Goal: Task Accomplishment & Management: Complete application form

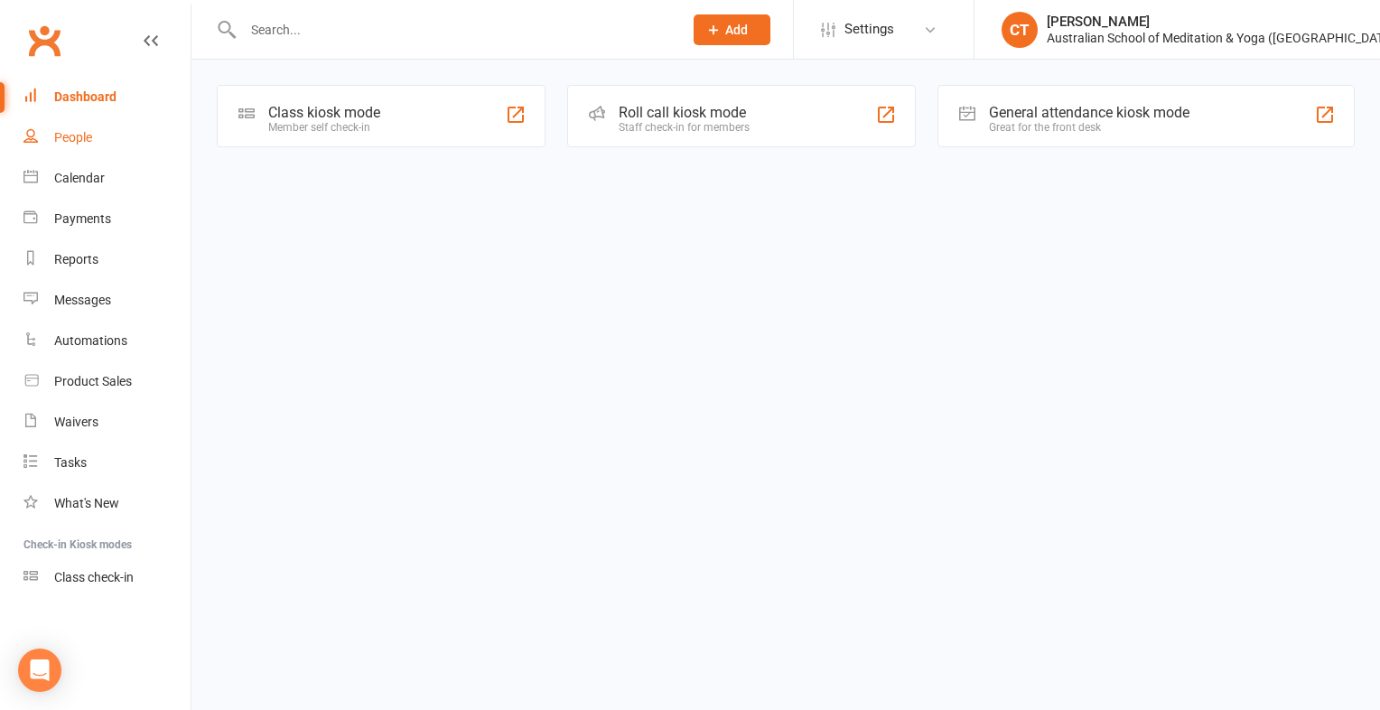
click at [69, 135] on div "People" at bounding box center [73, 137] width 38 height 14
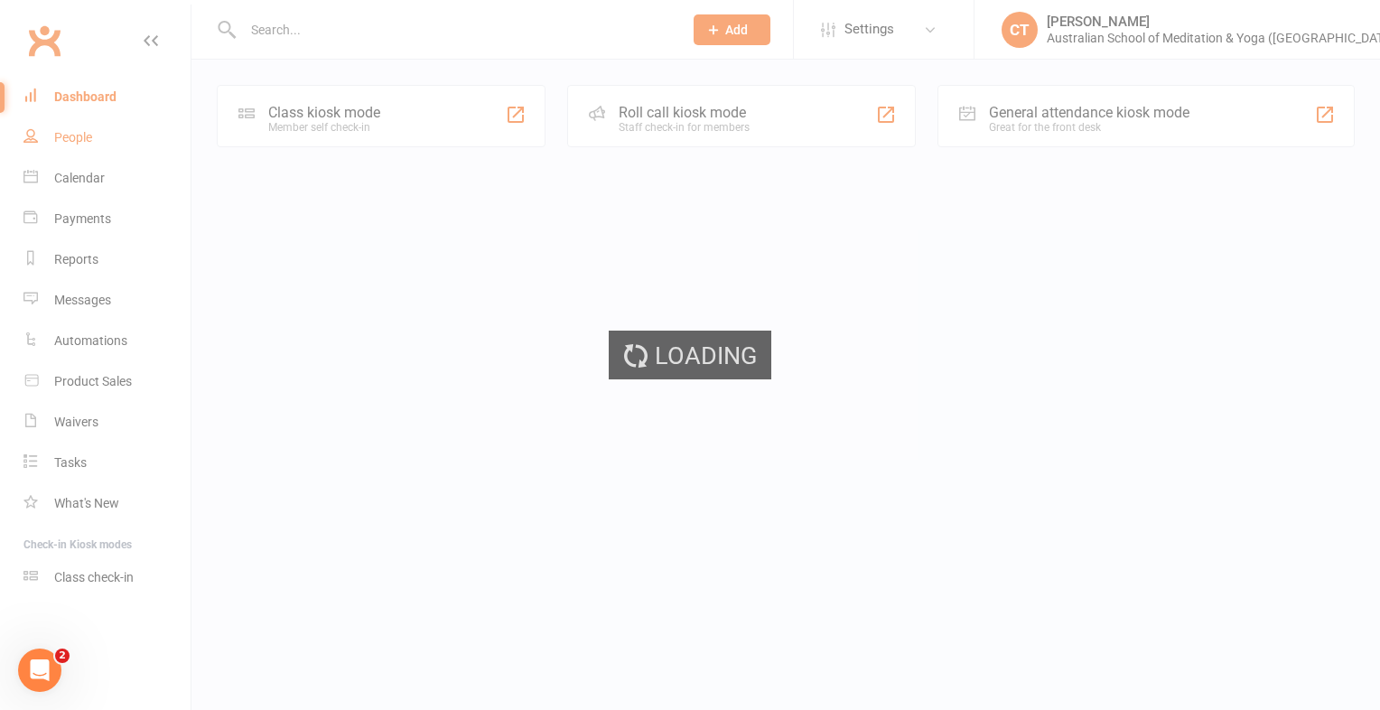
select select "100"
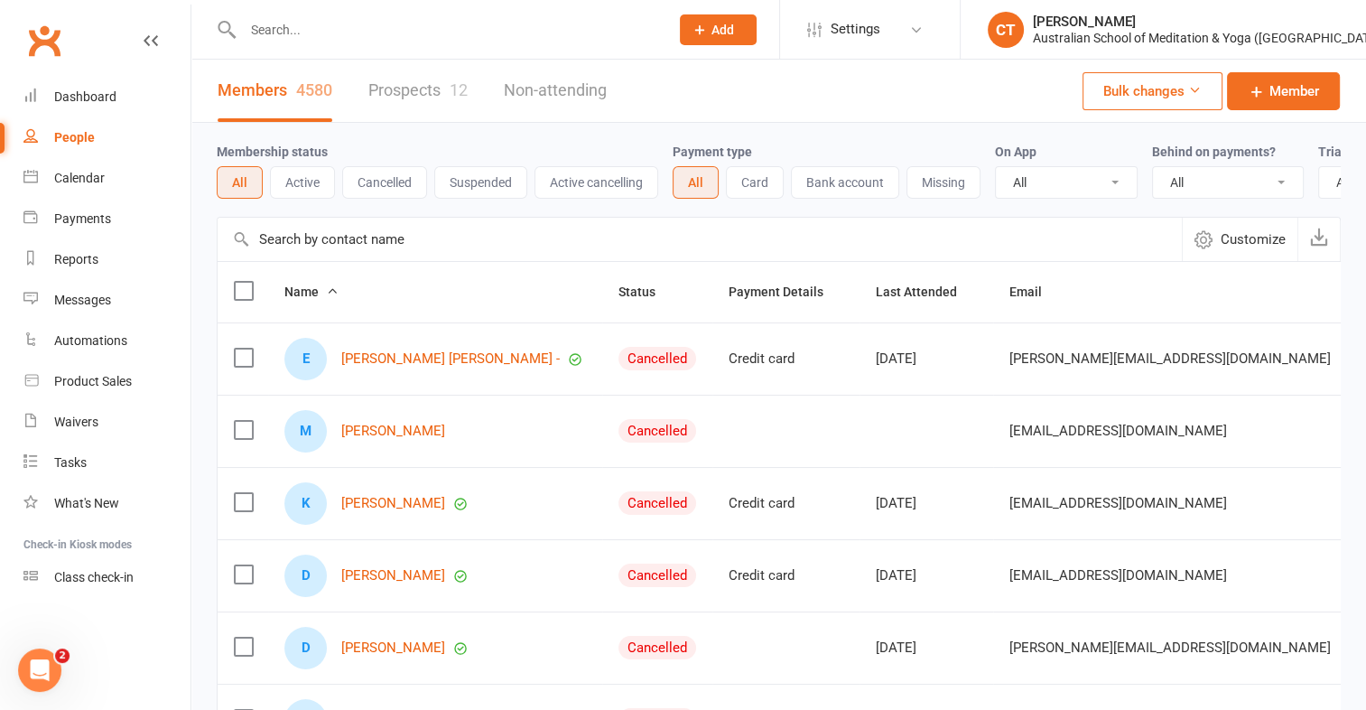
click at [284, 28] on input "text" at bounding box center [447, 29] width 419 height 25
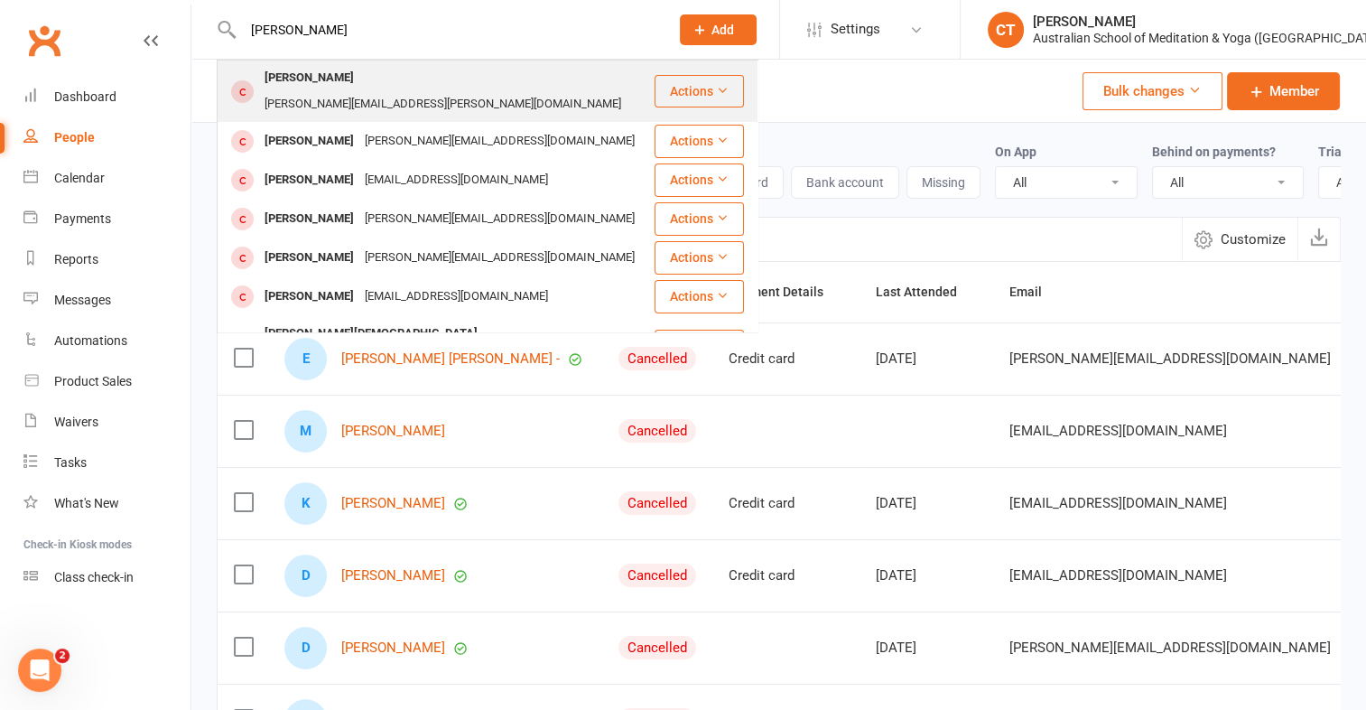
type input "[PERSON_NAME]"
click at [306, 76] on div "[PERSON_NAME]" at bounding box center [309, 78] width 100 height 26
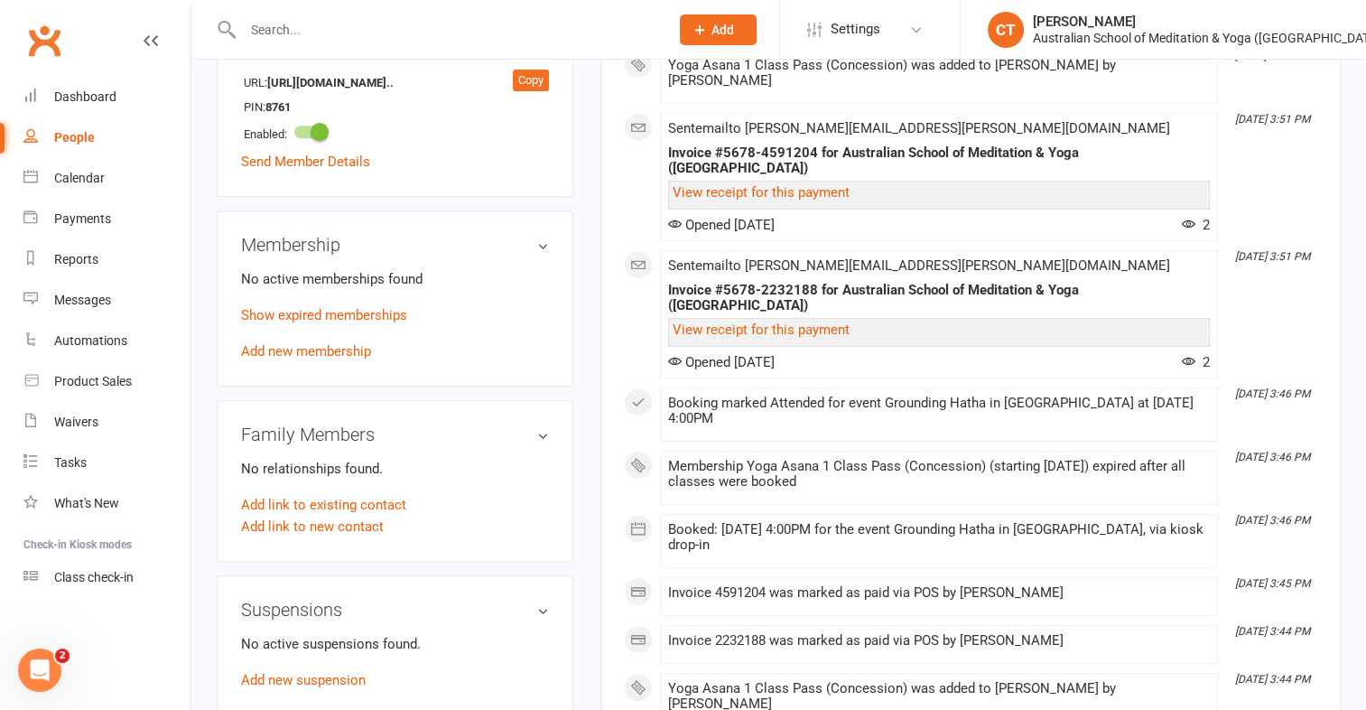
scroll to position [732, 0]
click at [278, 341] on link "Add new membership" at bounding box center [306, 349] width 130 height 16
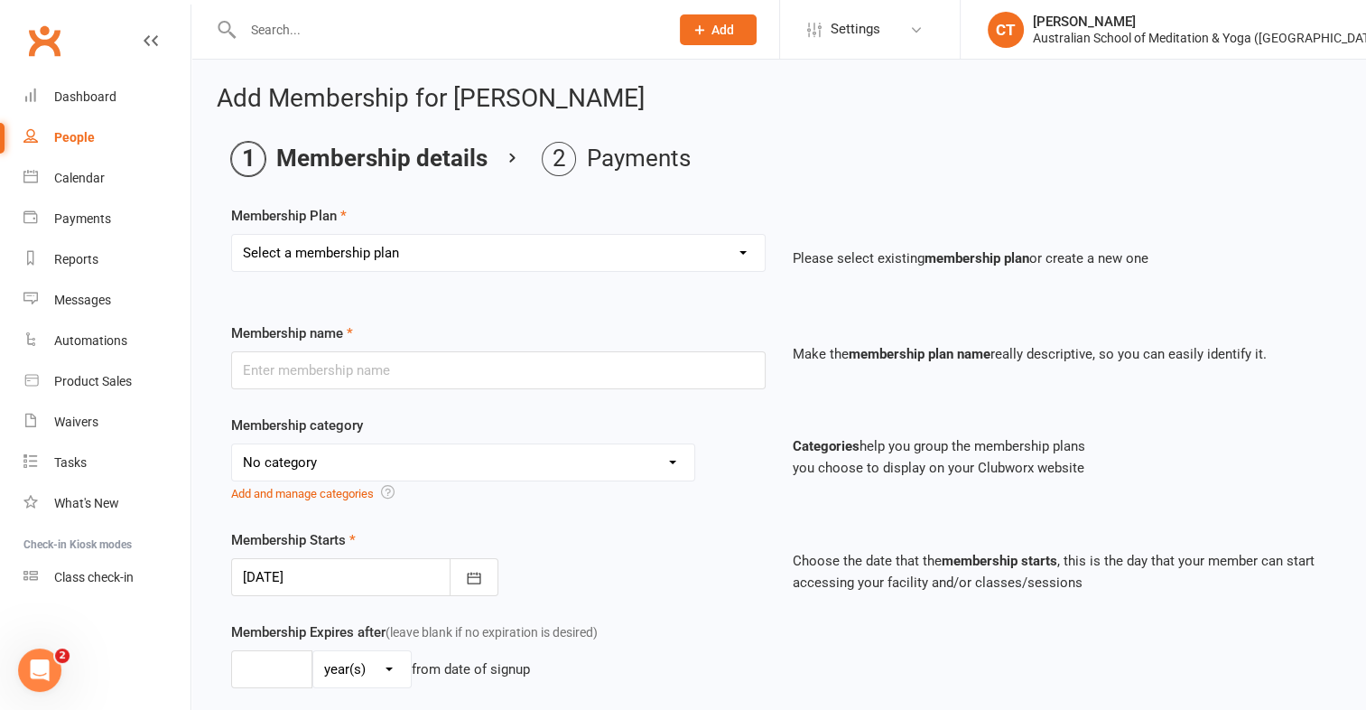
click at [741, 253] on select "Select a membership plan First Time Intro Offer (1 month Unlimited Meditation &…" at bounding box center [498, 253] width 533 height 36
select select "5"
click at [232, 235] on select "Select a membership plan First Time Intro Offer (1 month Unlimited Meditation &…" at bounding box center [498, 253] width 533 height 36
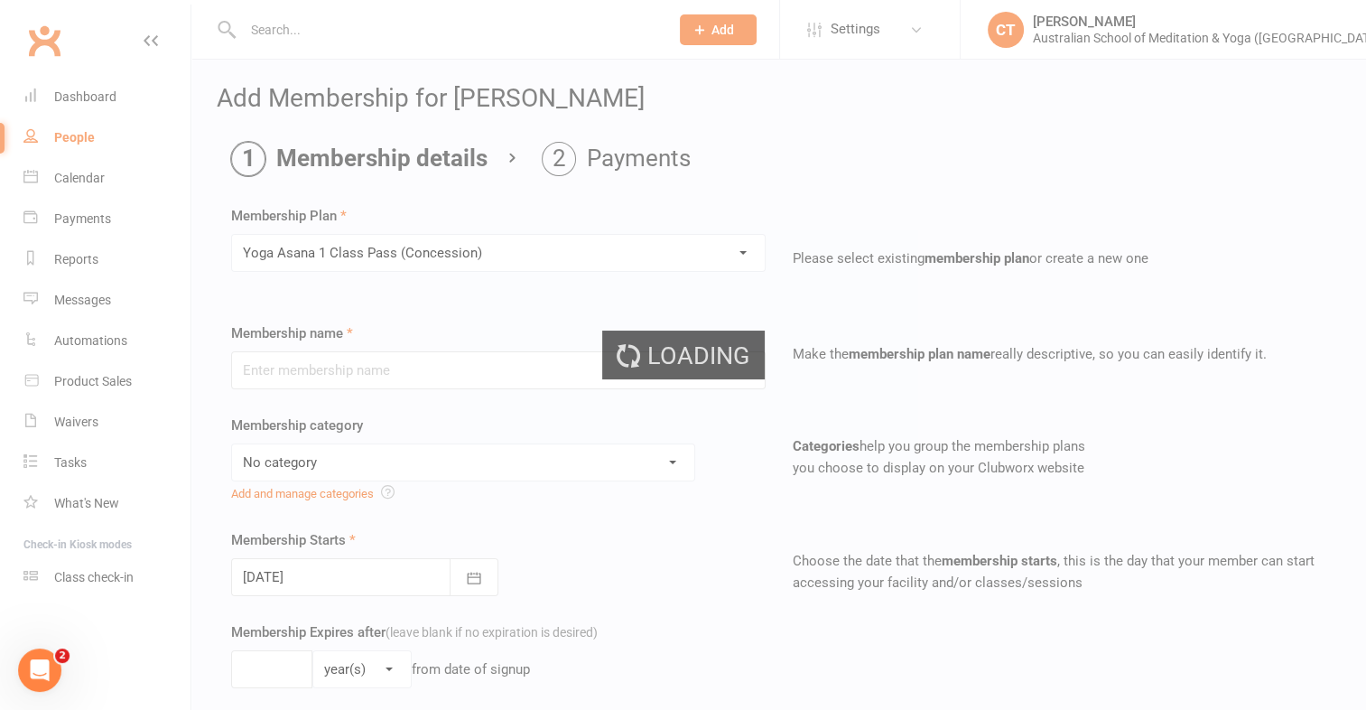
type input "Yoga Asana 1 Class Pass (Concession)"
select select "4"
type input "3"
select select "2"
type input "1"
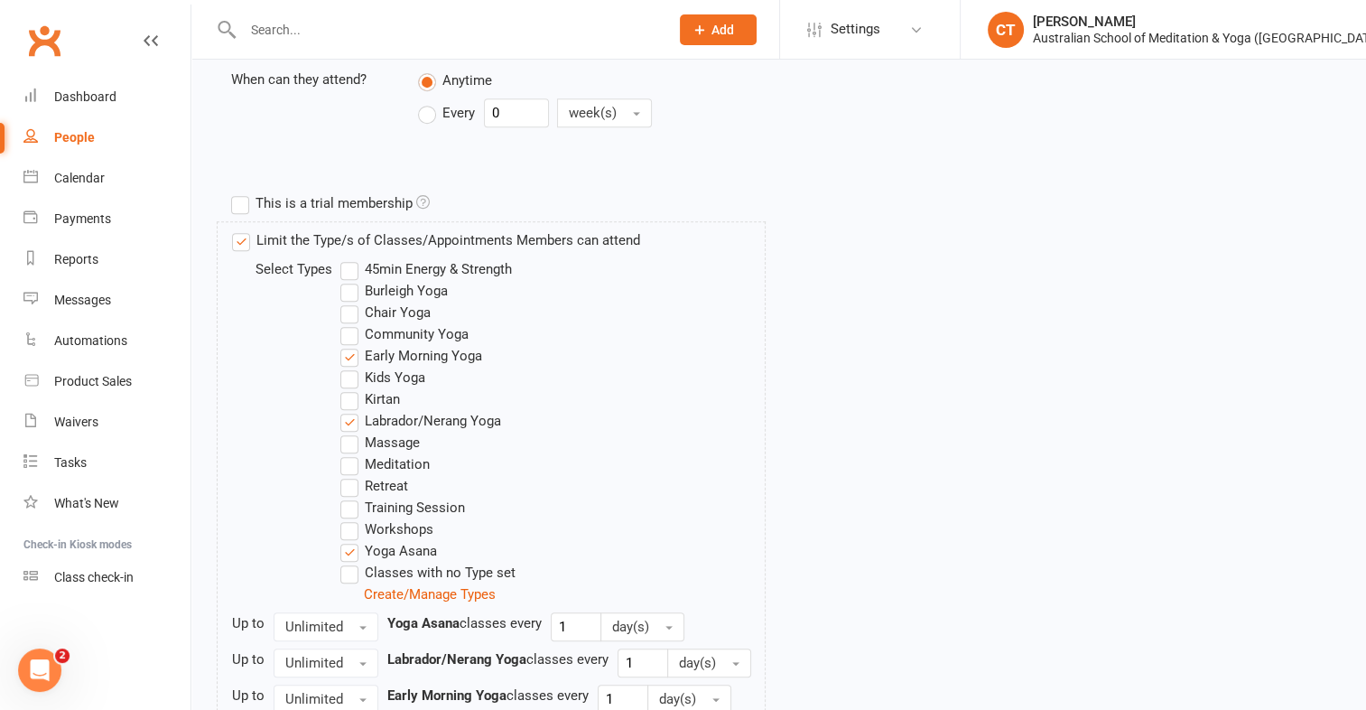
scroll to position [921, 0]
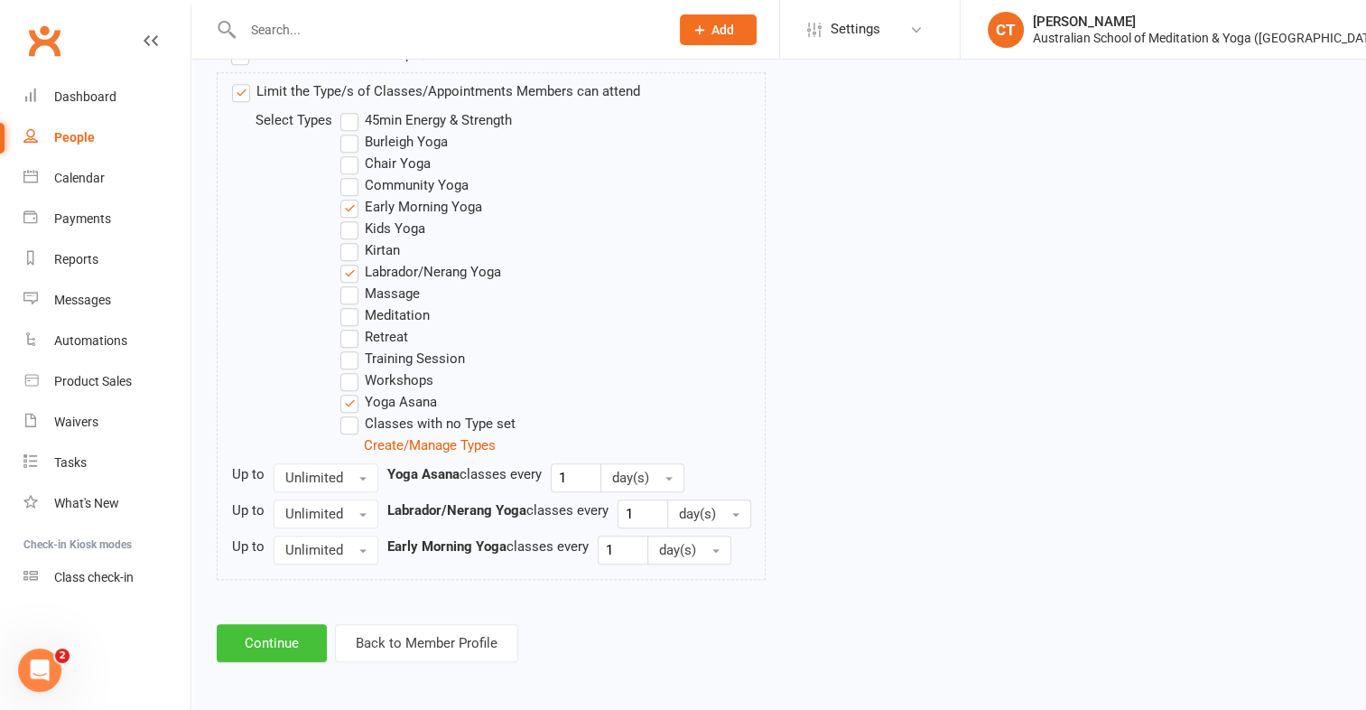
click at [309, 639] on button "Continue" at bounding box center [272, 643] width 110 height 38
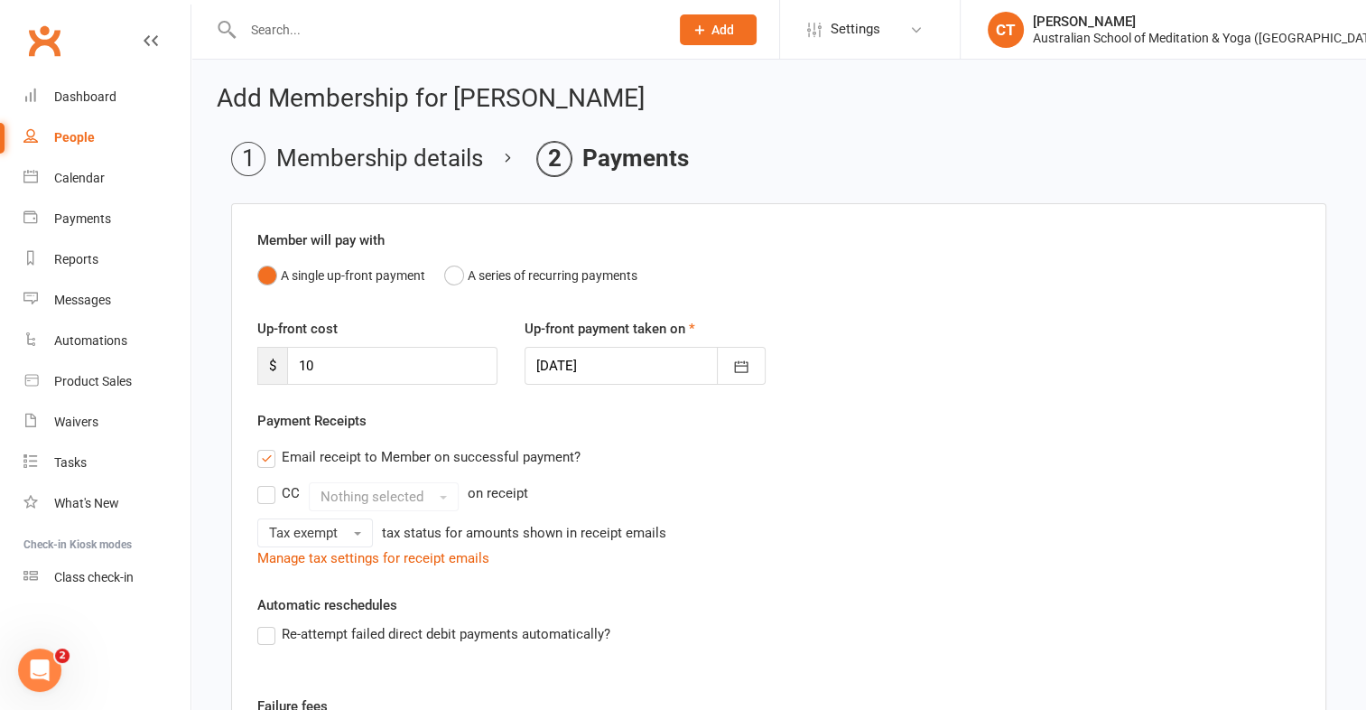
scroll to position [343, 0]
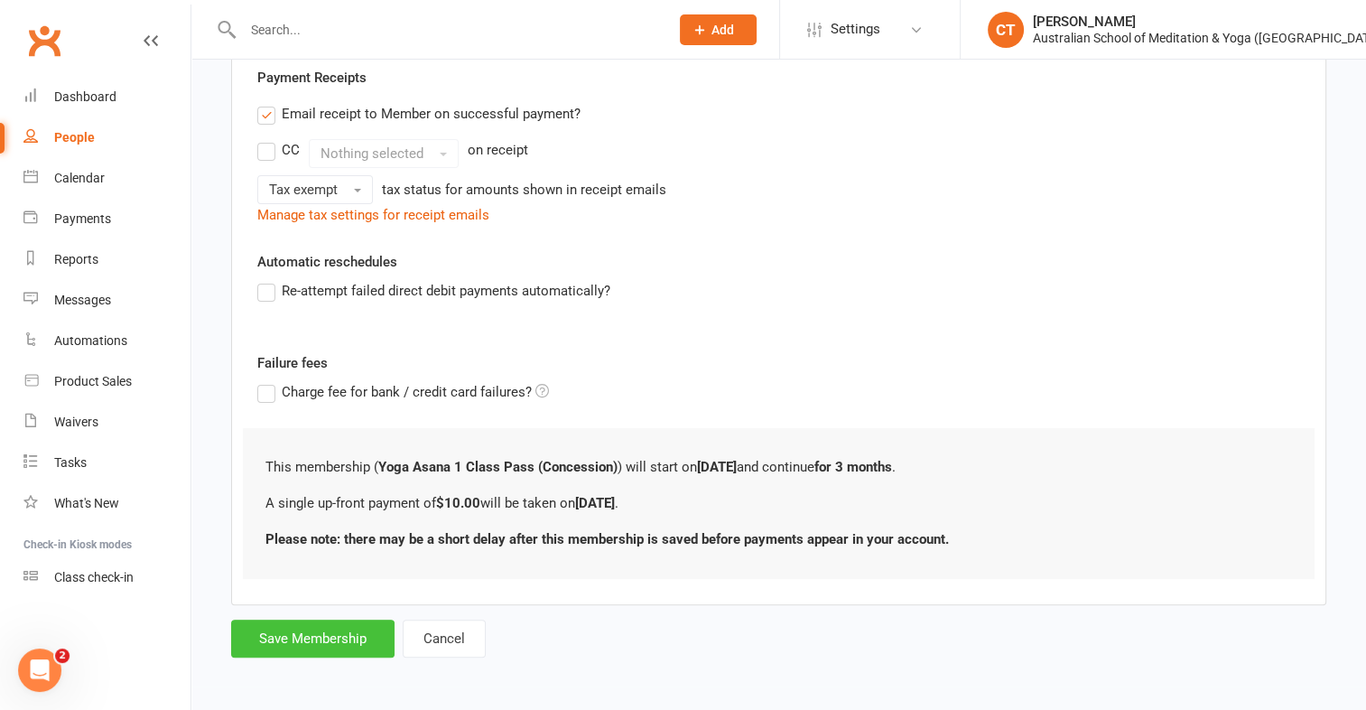
click at [314, 631] on button "Save Membership" at bounding box center [312, 639] width 163 height 38
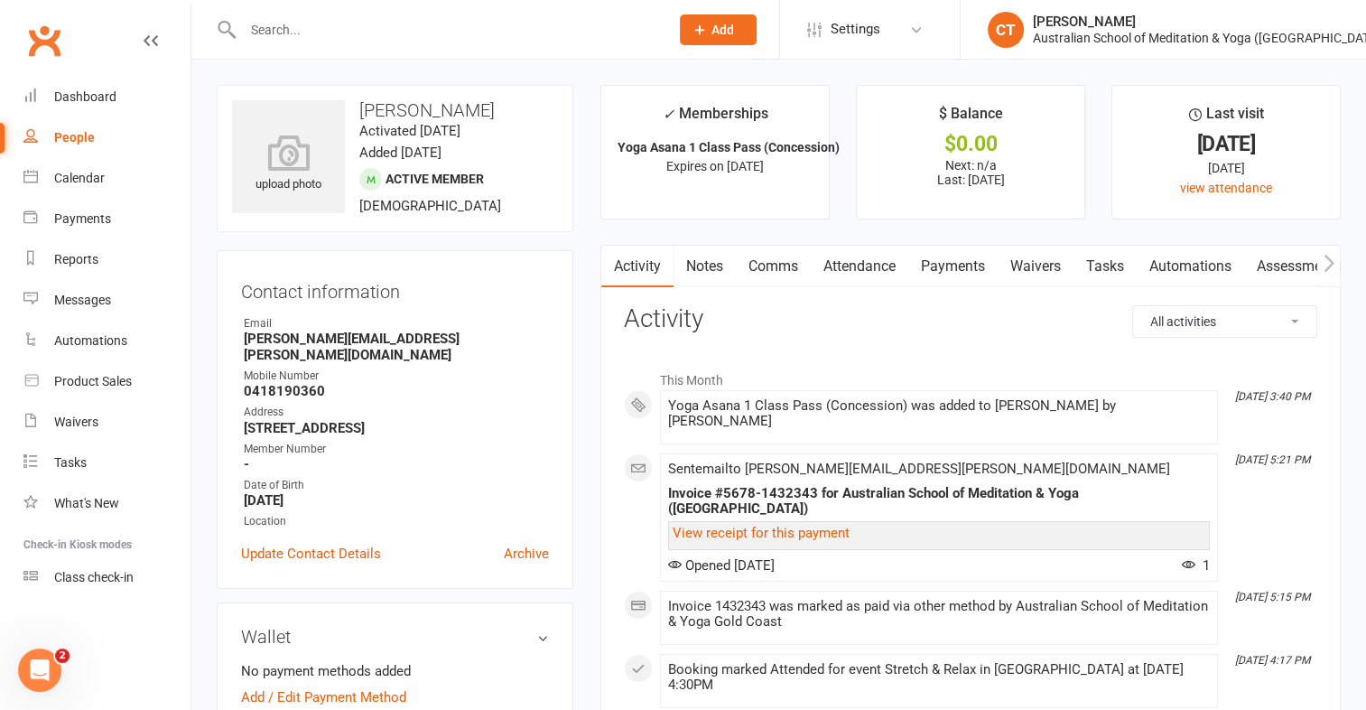
click at [951, 266] on link "Payments" at bounding box center [953, 267] width 89 height 42
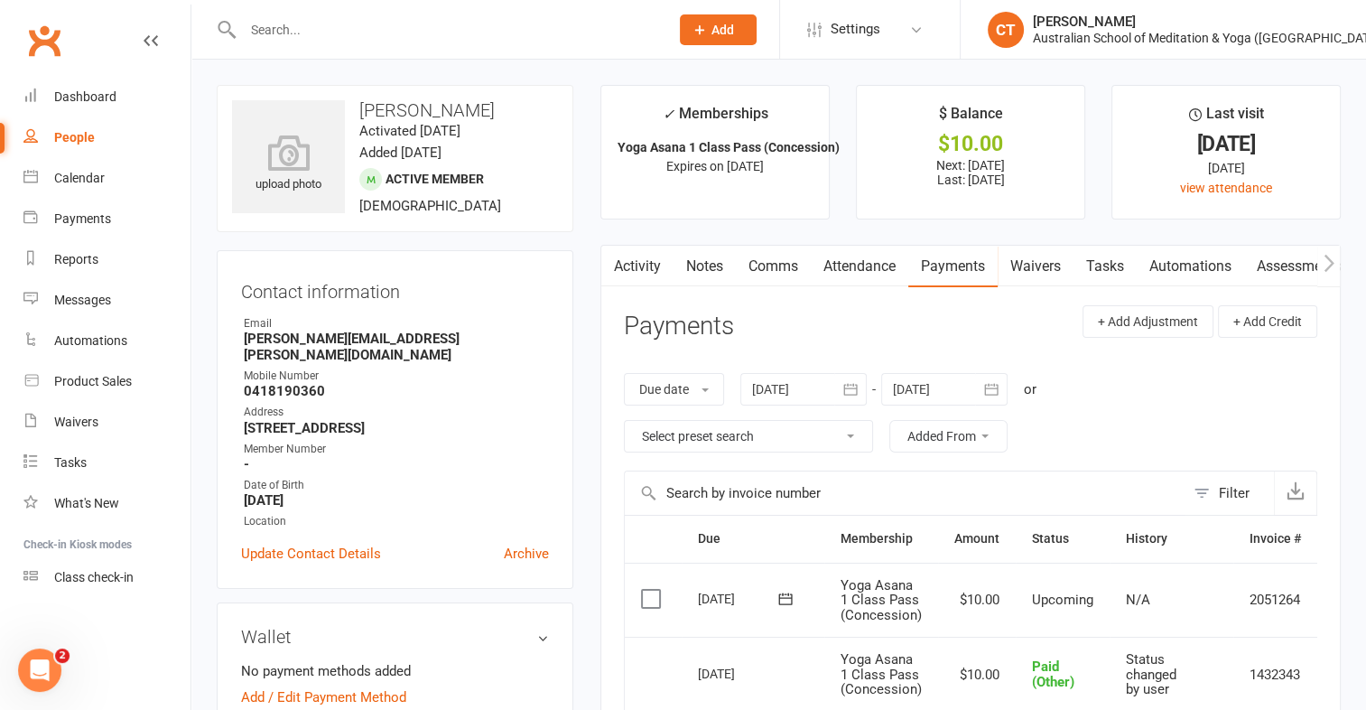
click at [654, 594] on label at bounding box center [653, 599] width 24 height 18
click at [653, 590] on input "checkbox" at bounding box center [647, 590] width 12 height 0
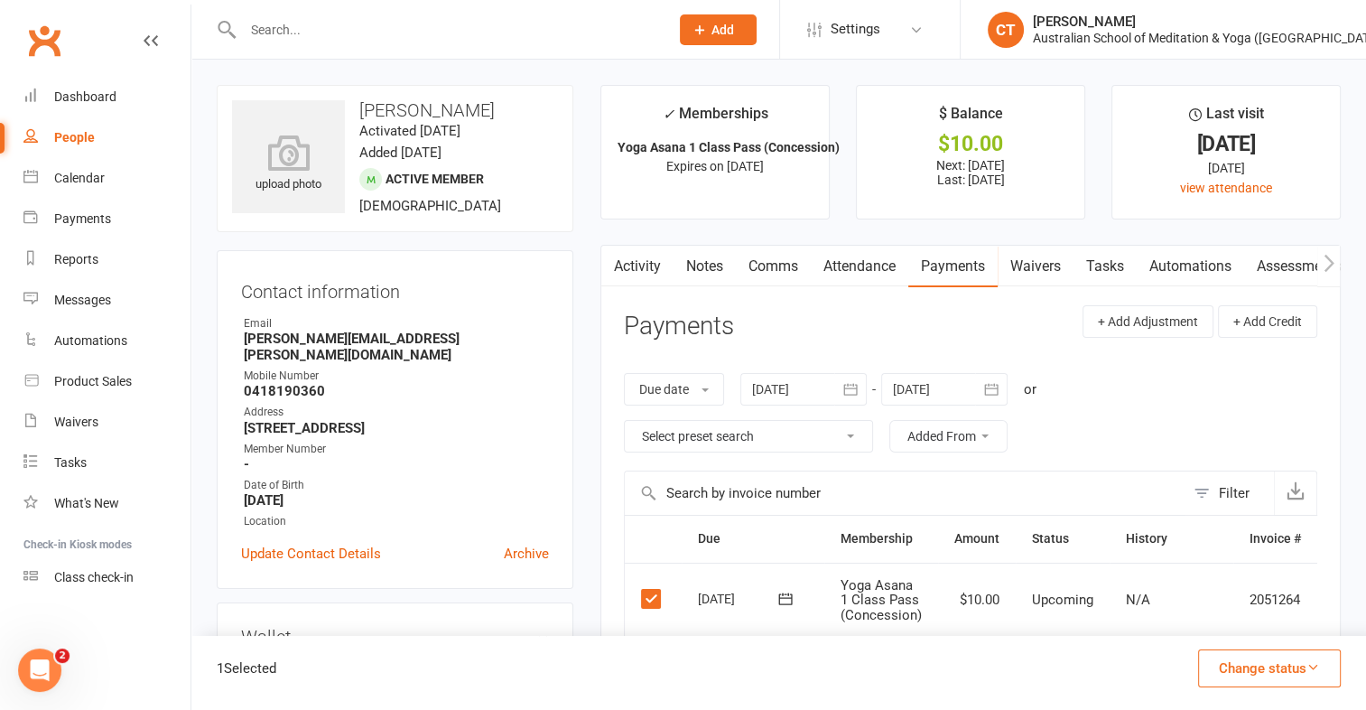
click at [1313, 665] on icon "button" at bounding box center [1314, 667] width 14 height 14
click at [1233, 548] on link "Paid (POS)" at bounding box center [1250, 547] width 179 height 36
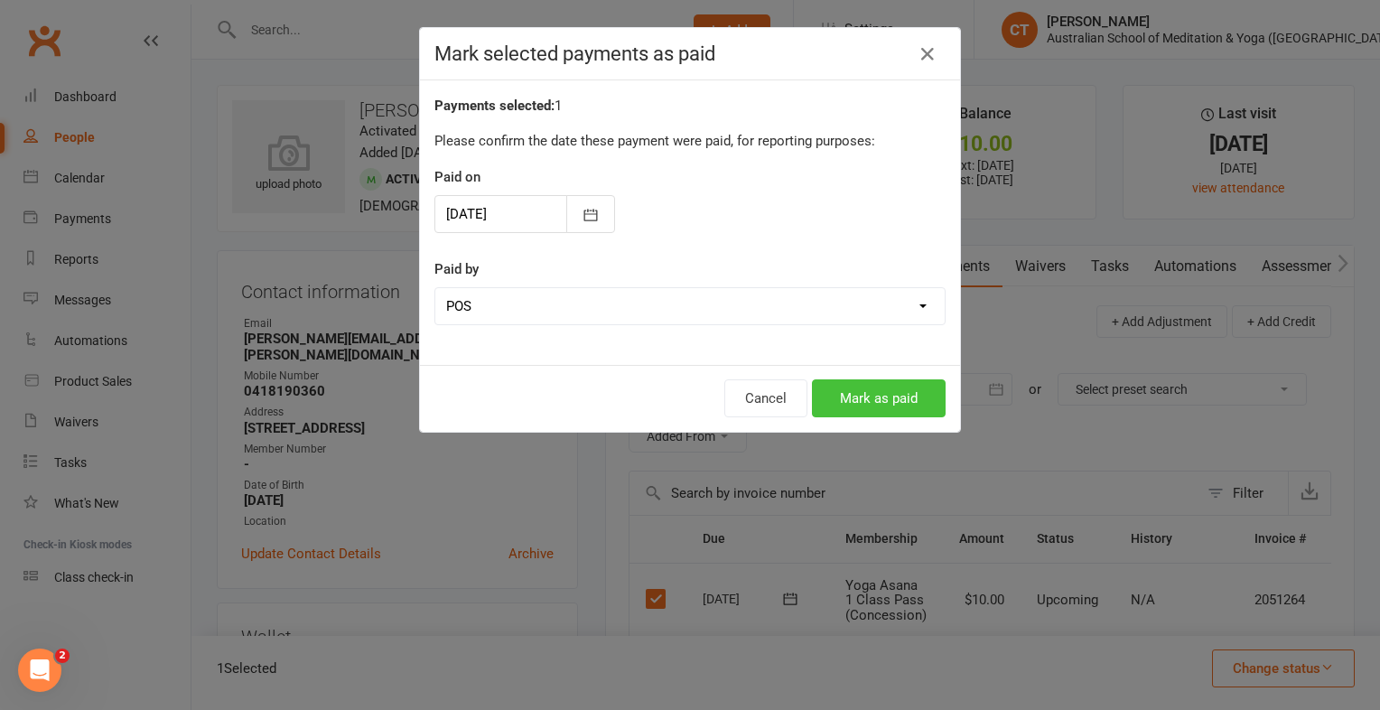
click at [915, 387] on button "Mark as paid" at bounding box center [879, 398] width 134 height 38
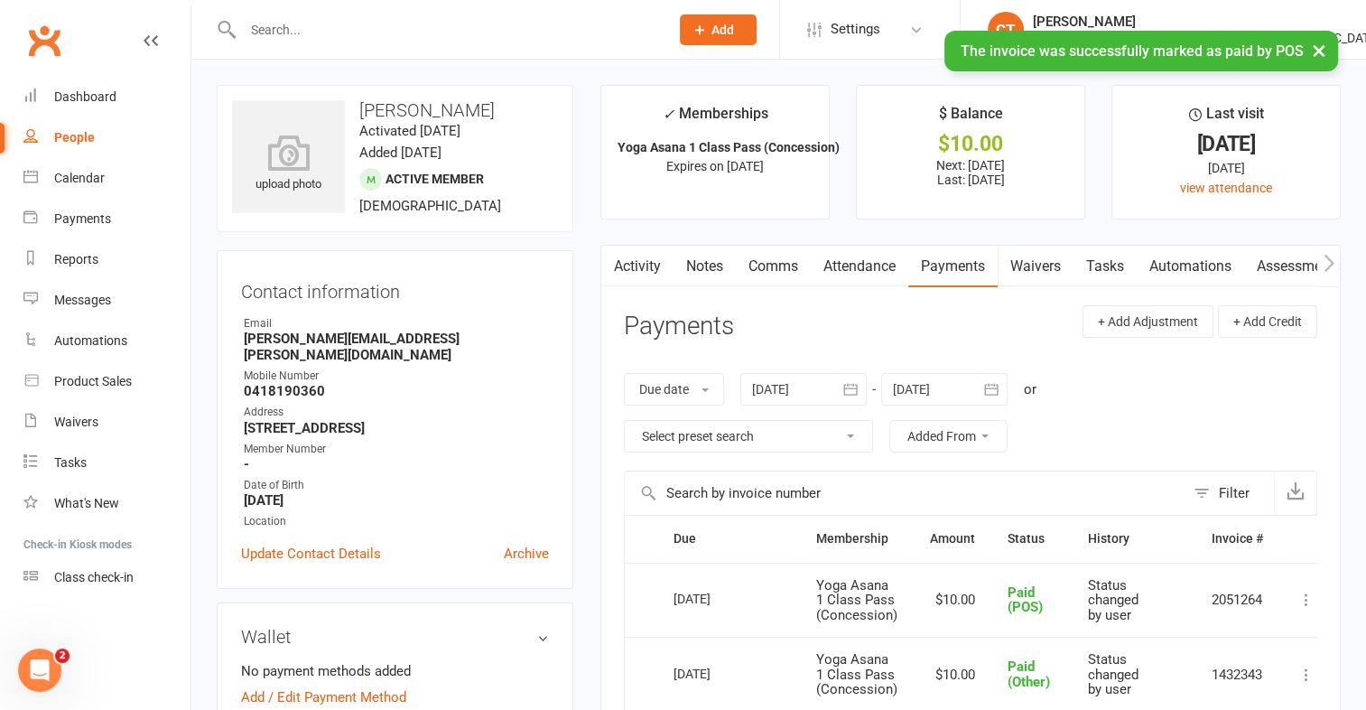
click at [75, 143] on div "People" at bounding box center [74, 137] width 41 height 14
select select "100"
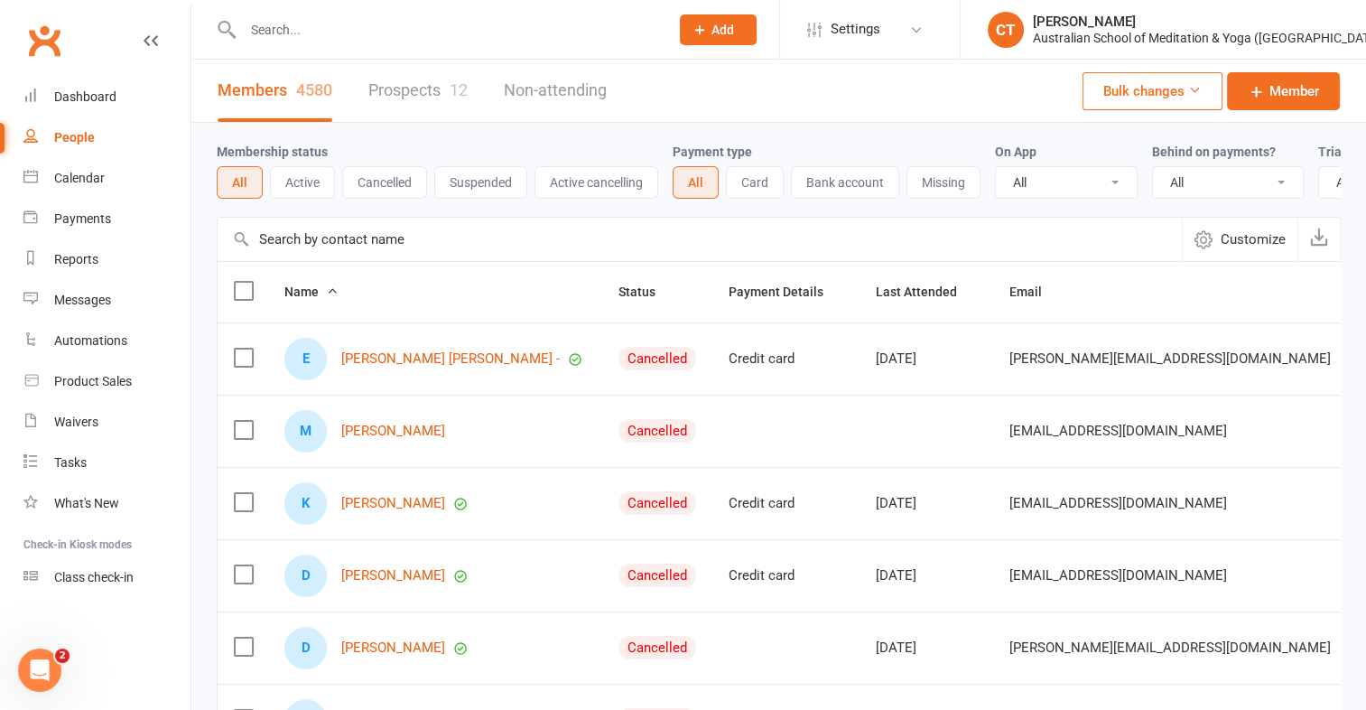
click at [294, 31] on input "text" at bounding box center [447, 29] width 419 height 25
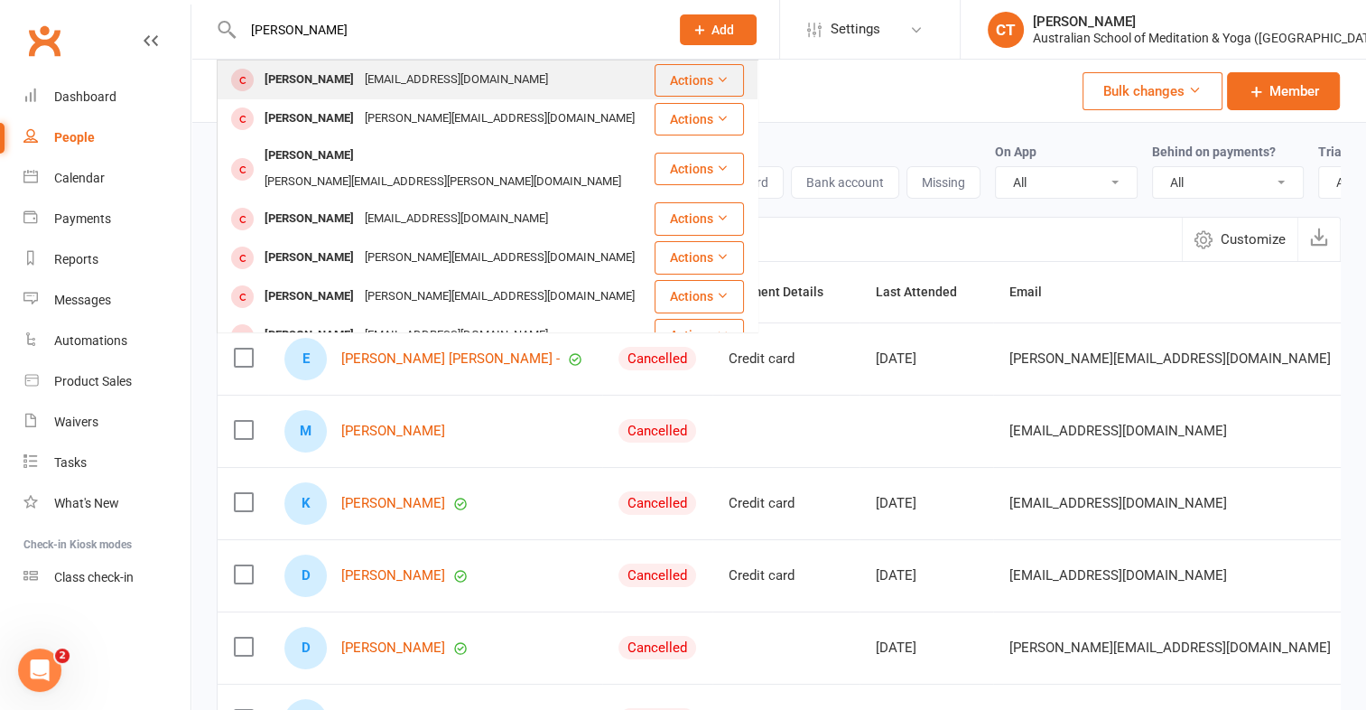
type input "elizabeth br"
click at [331, 75] on div "Elizabeth Broughton" at bounding box center [309, 80] width 100 height 26
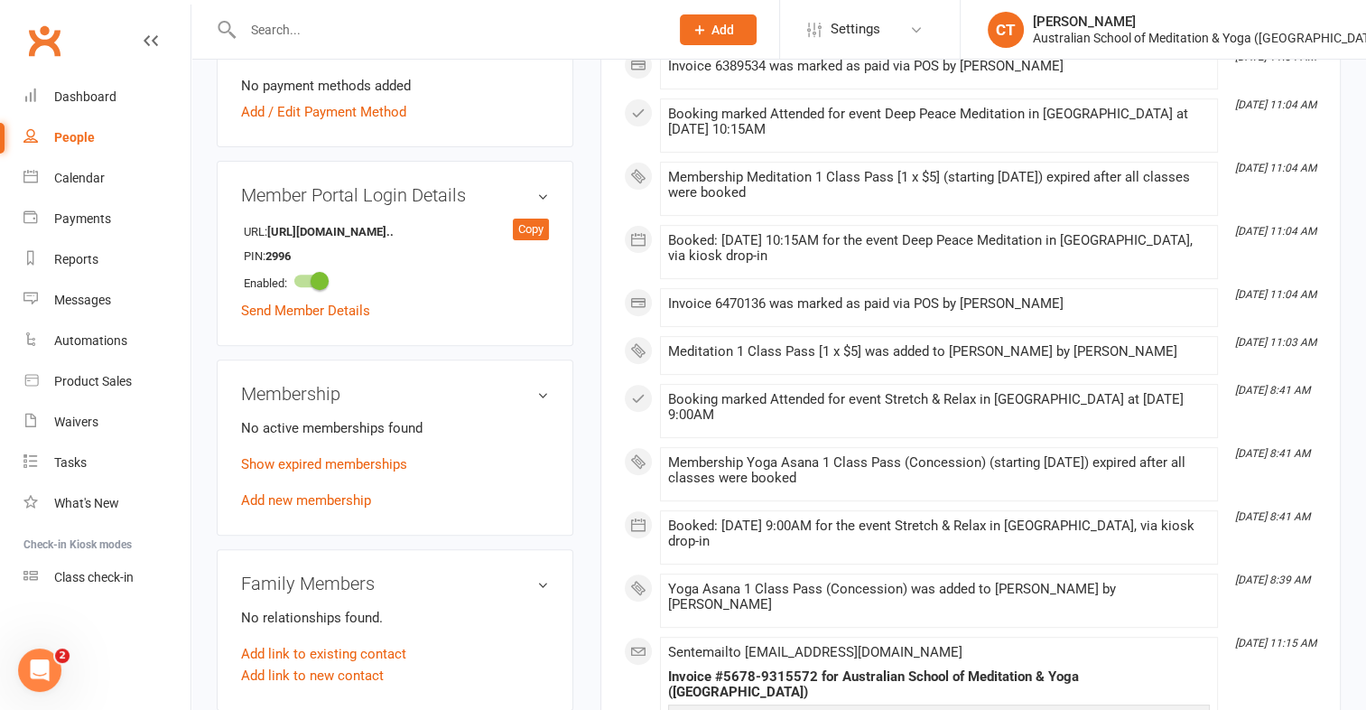
scroll to position [583, 0]
click at [300, 490] on link "Add new membership" at bounding box center [306, 498] width 130 height 16
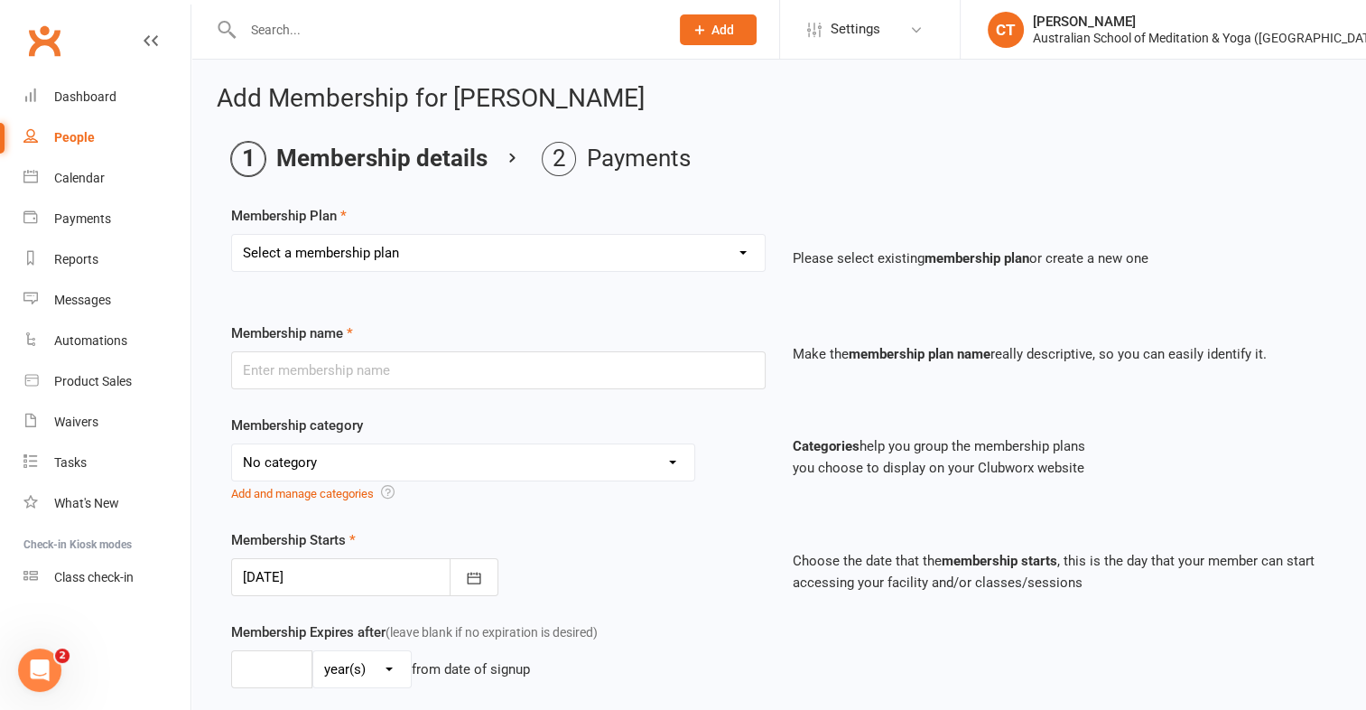
click at [748, 247] on select "Select a membership plan First Time Intro Offer (1 month Unlimited Meditation &…" at bounding box center [498, 253] width 533 height 36
select select "5"
click at [232, 235] on select "Select a membership plan First Time Intro Offer (1 month Unlimited Meditation &…" at bounding box center [498, 253] width 533 height 36
type input "Yoga Asana 1 Class Pass (Concession)"
select select "4"
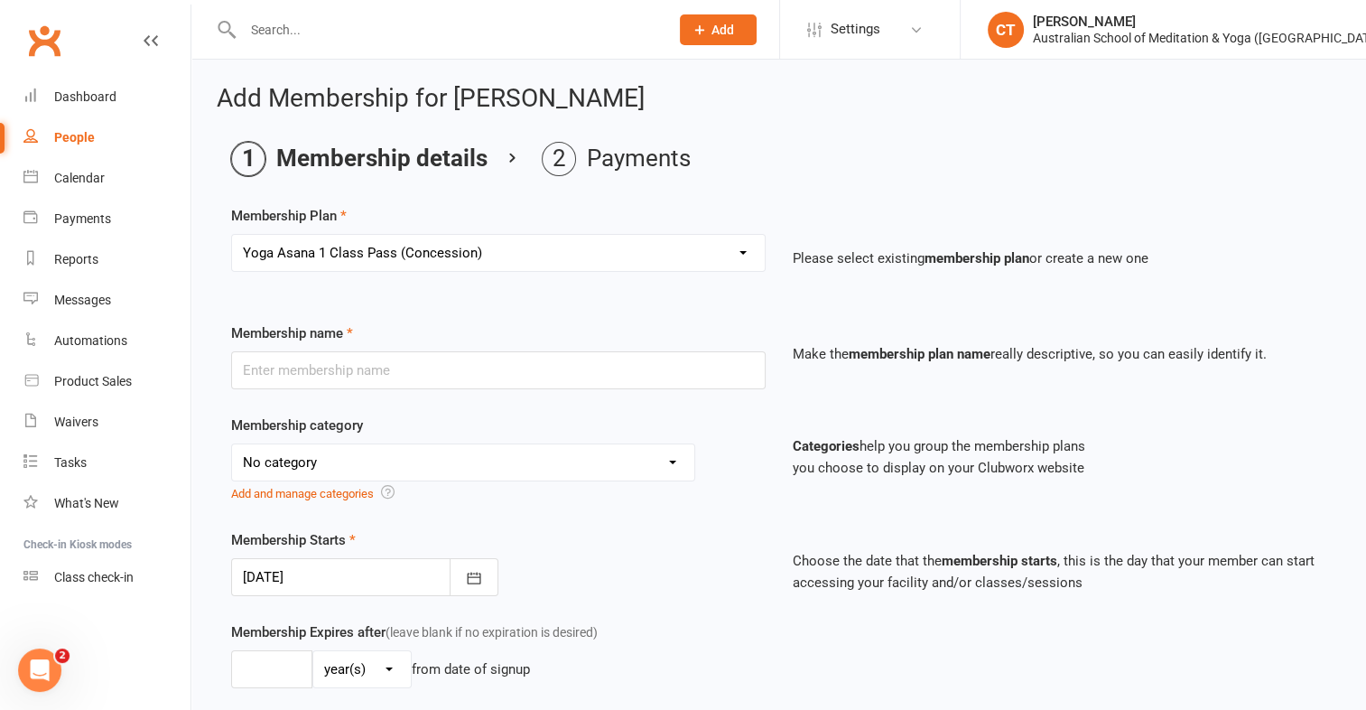
type input "3"
select select "2"
type input "1"
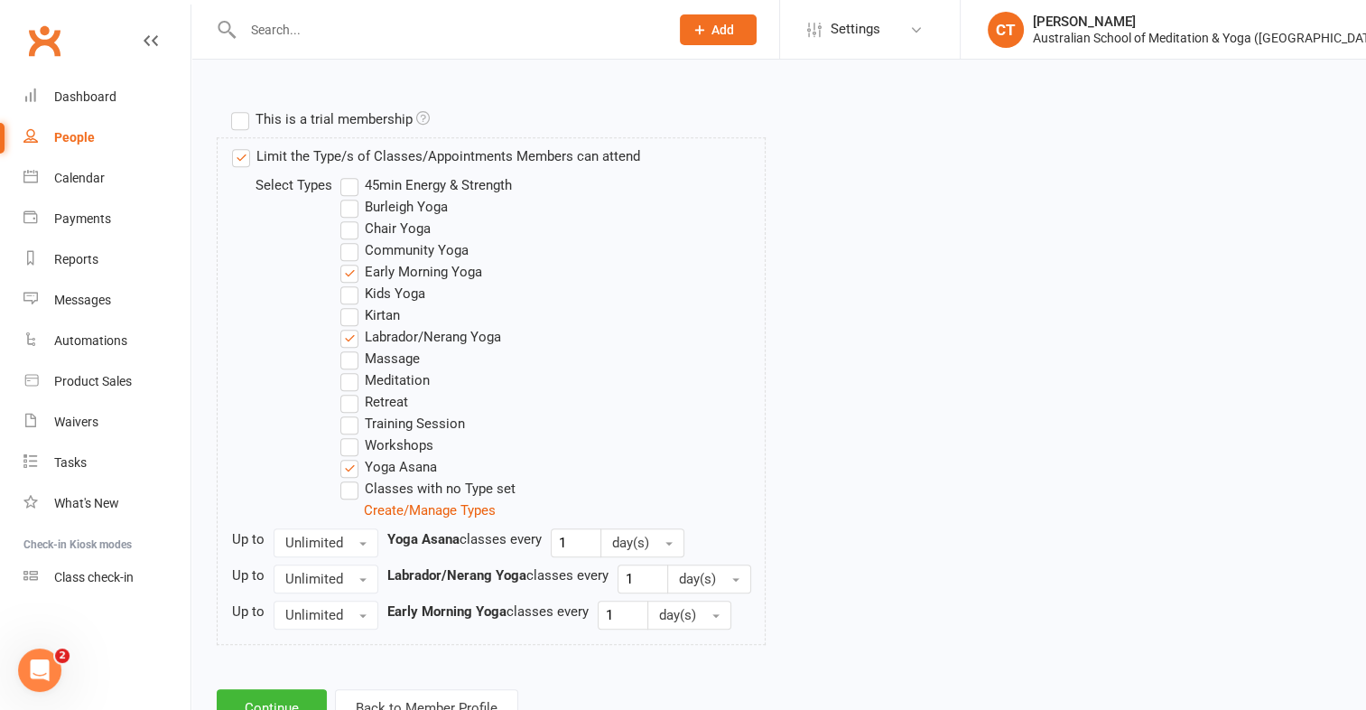
scroll to position [921, 0]
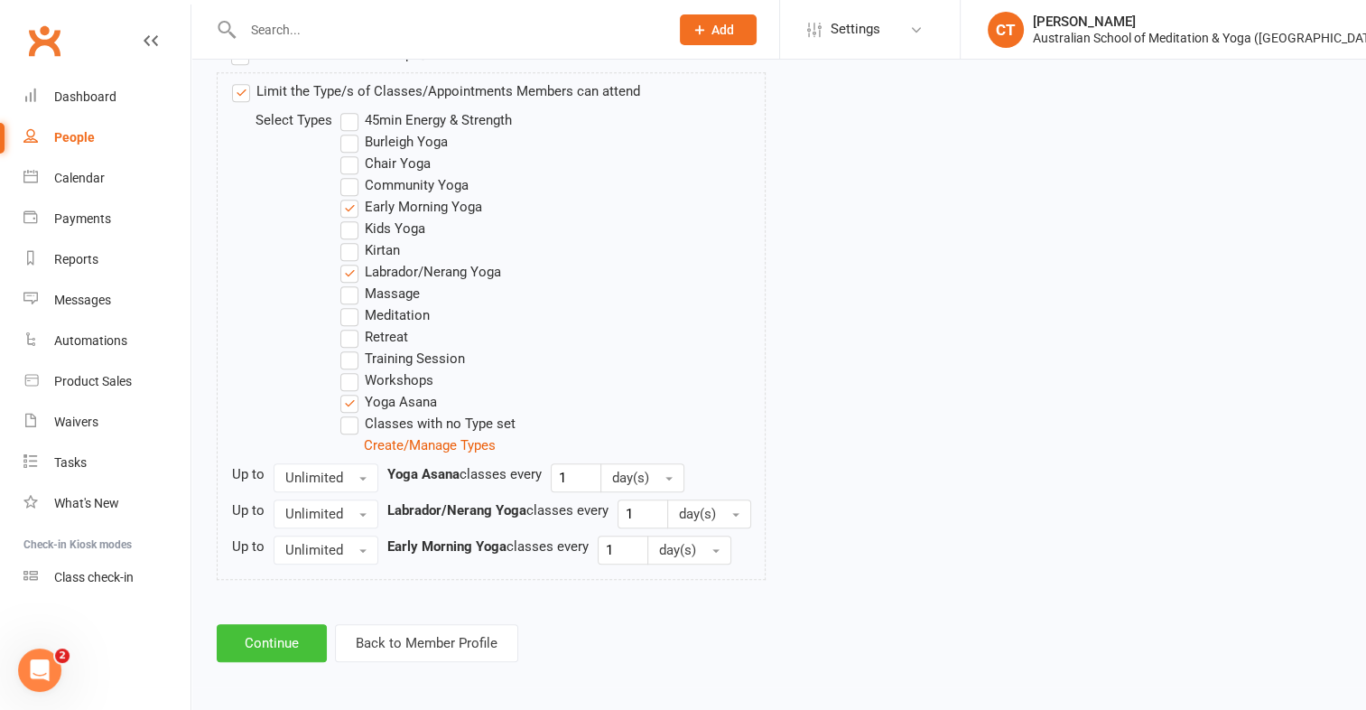
click at [296, 638] on button "Continue" at bounding box center [272, 643] width 110 height 38
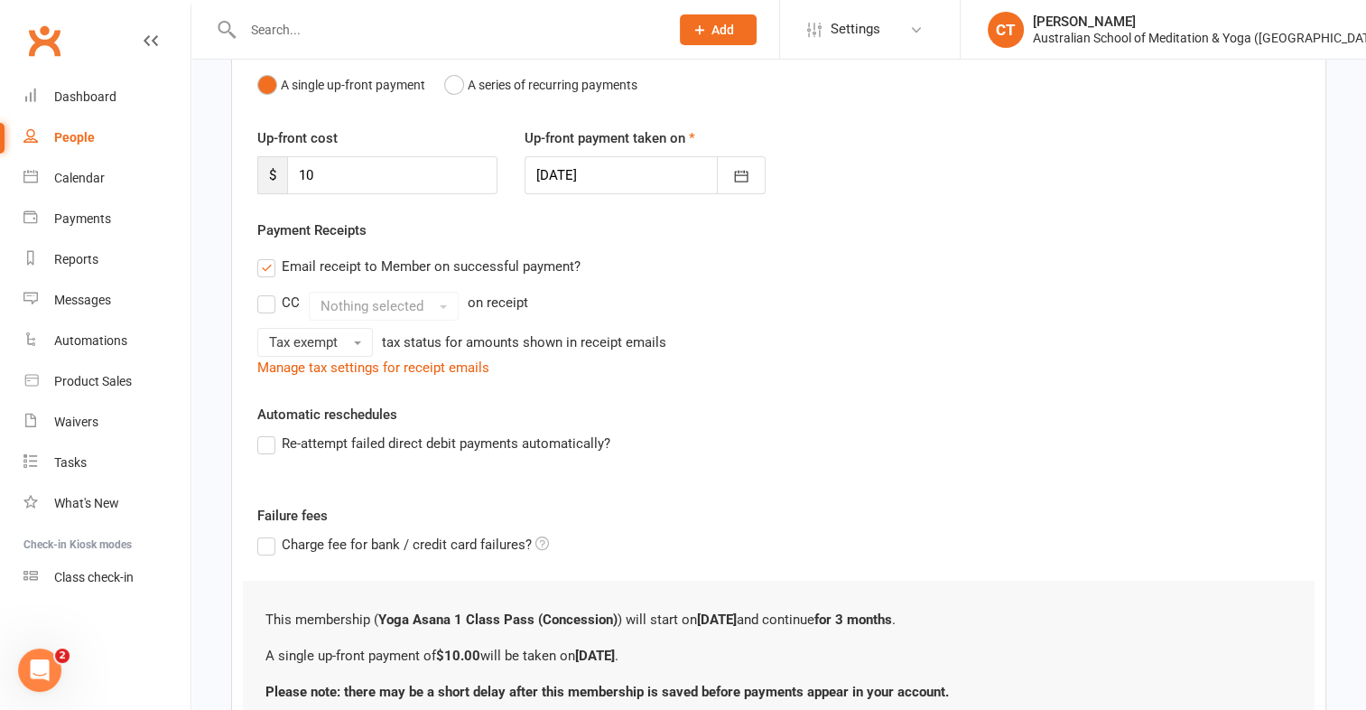
scroll to position [343, 0]
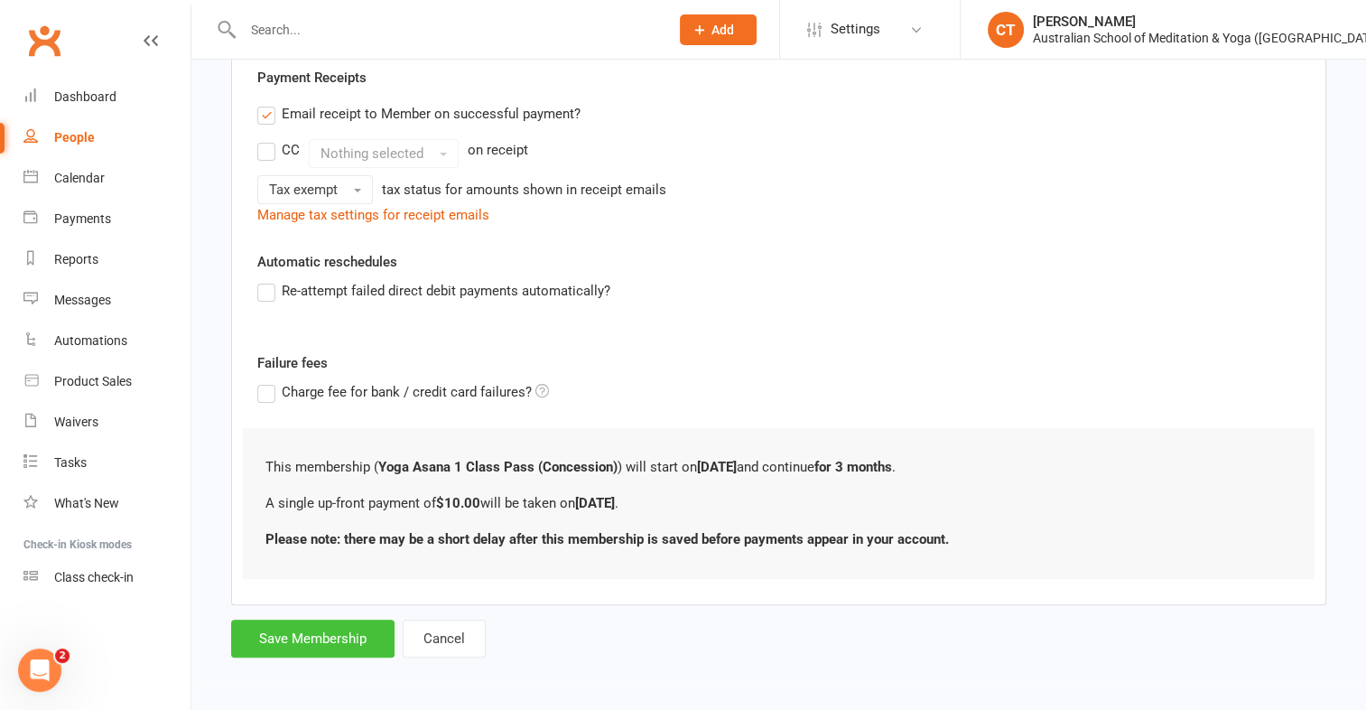
click at [334, 629] on button "Save Membership" at bounding box center [312, 639] width 163 height 38
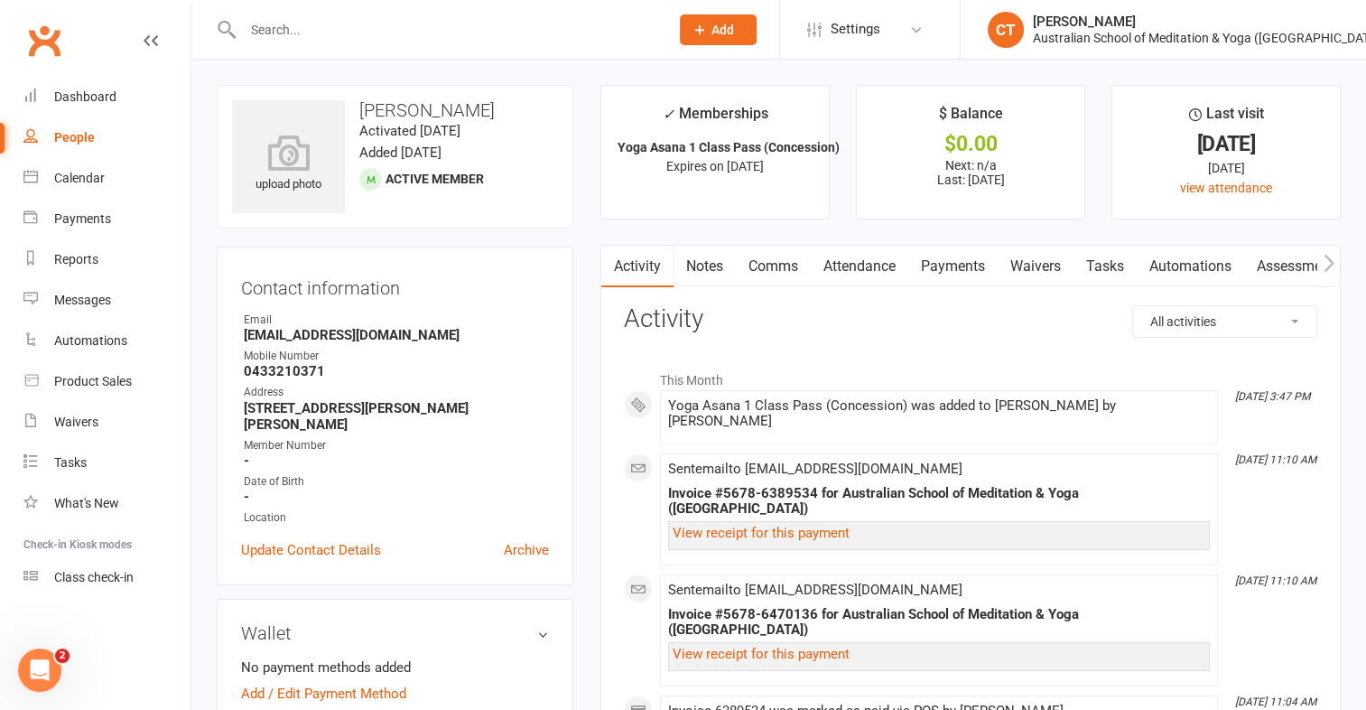
click at [957, 251] on link "Payments" at bounding box center [953, 267] width 89 height 42
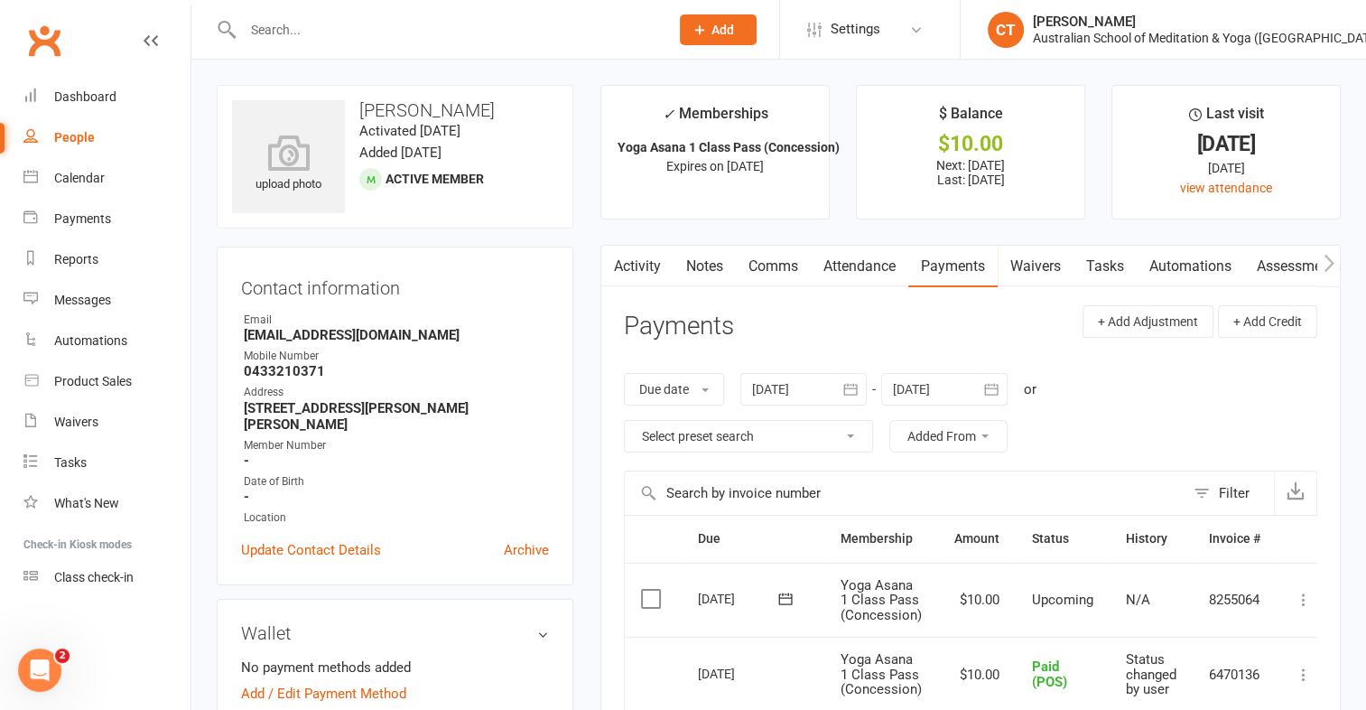
click at [647, 597] on label at bounding box center [653, 599] width 24 height 18
click at [647, 590] on input "checkbox" at bounding box center [647, 590] width 12 height 0
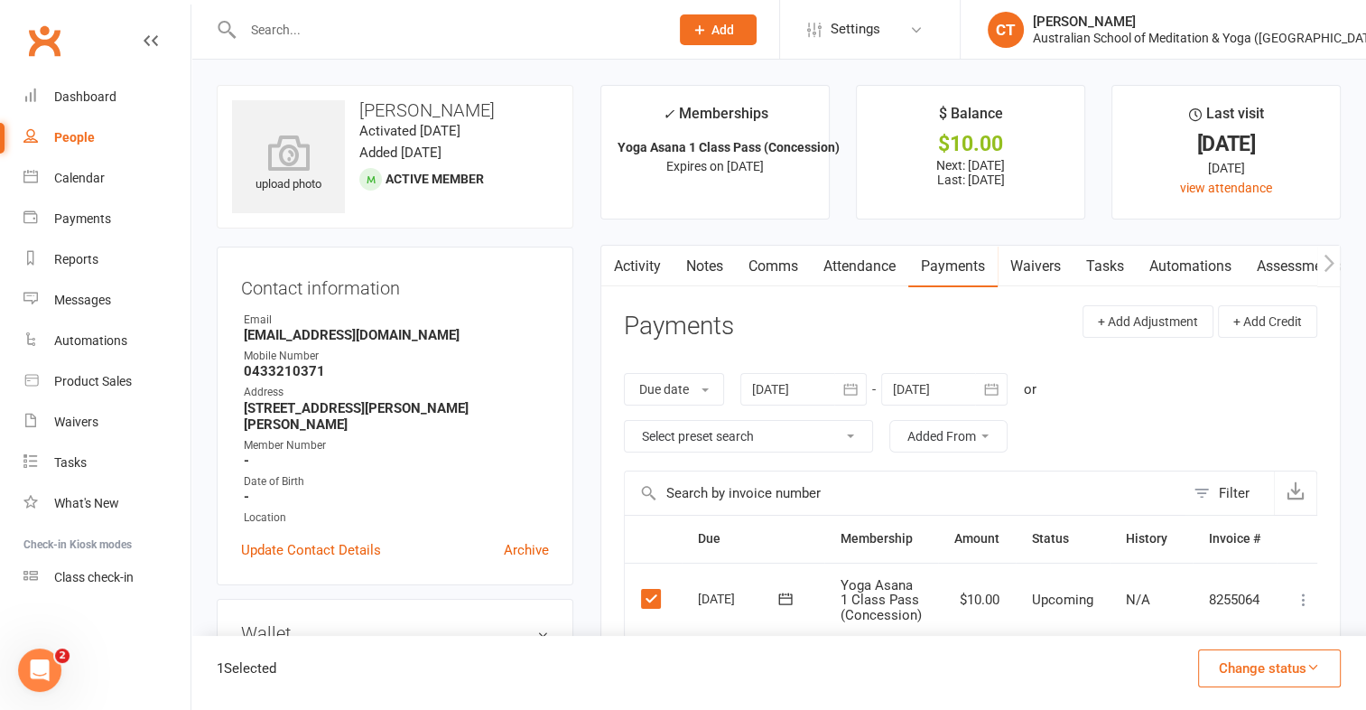
click at [1309, 662] on icon "button" at bounding box center [1314, 667] width 14 height 14
click at [1228, 545] on link "Paid (POS)" at bounding box center [1250, 547] width 179 height 36
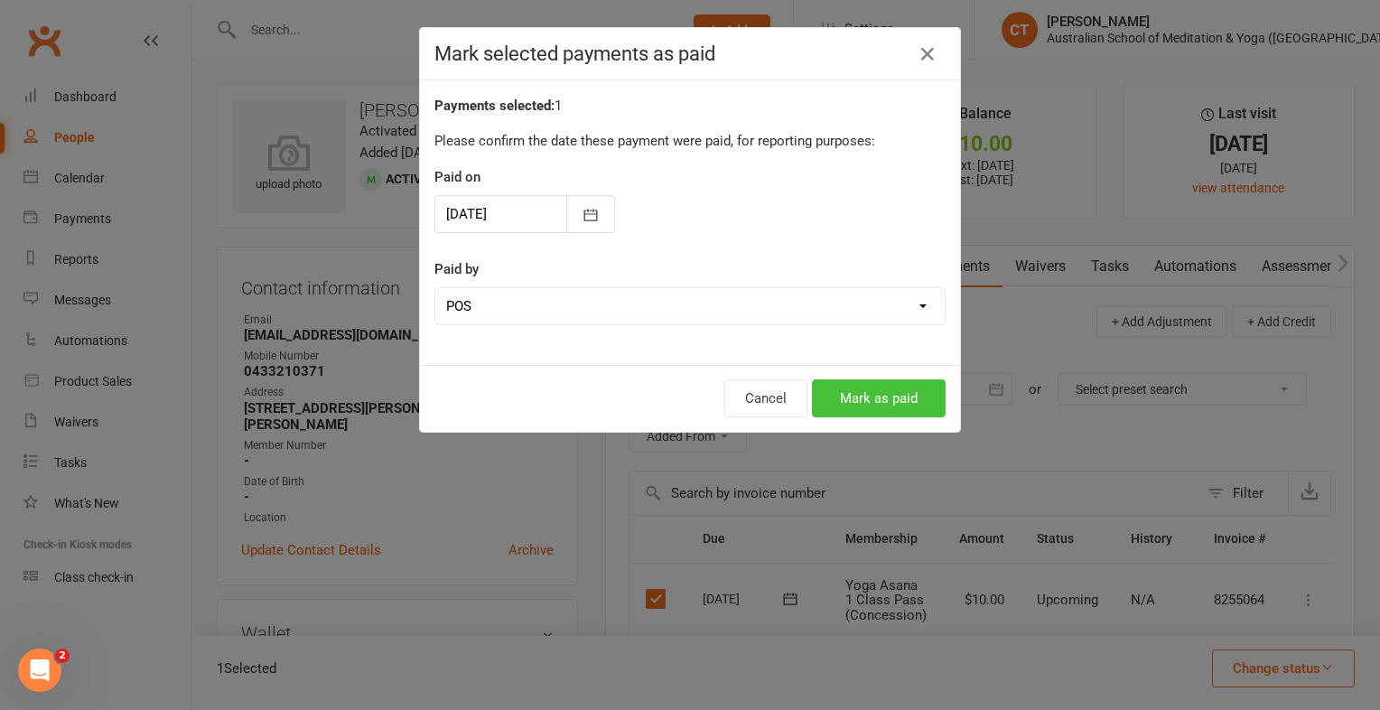
click at [902, 387] on button "Mark as paid" at bounding box center [879, 398] width 134 height 38
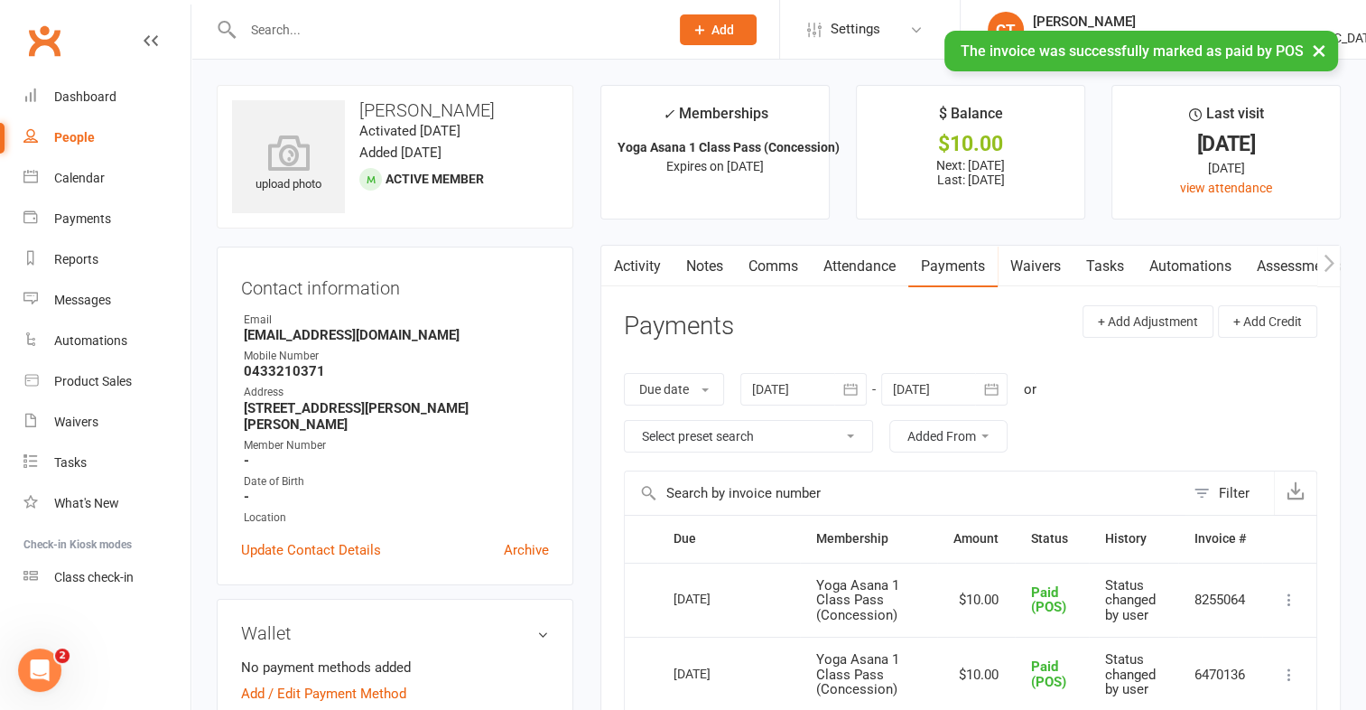
click at [74, 135] on div "People" at bounding box center [74, 137] width 41 height 14
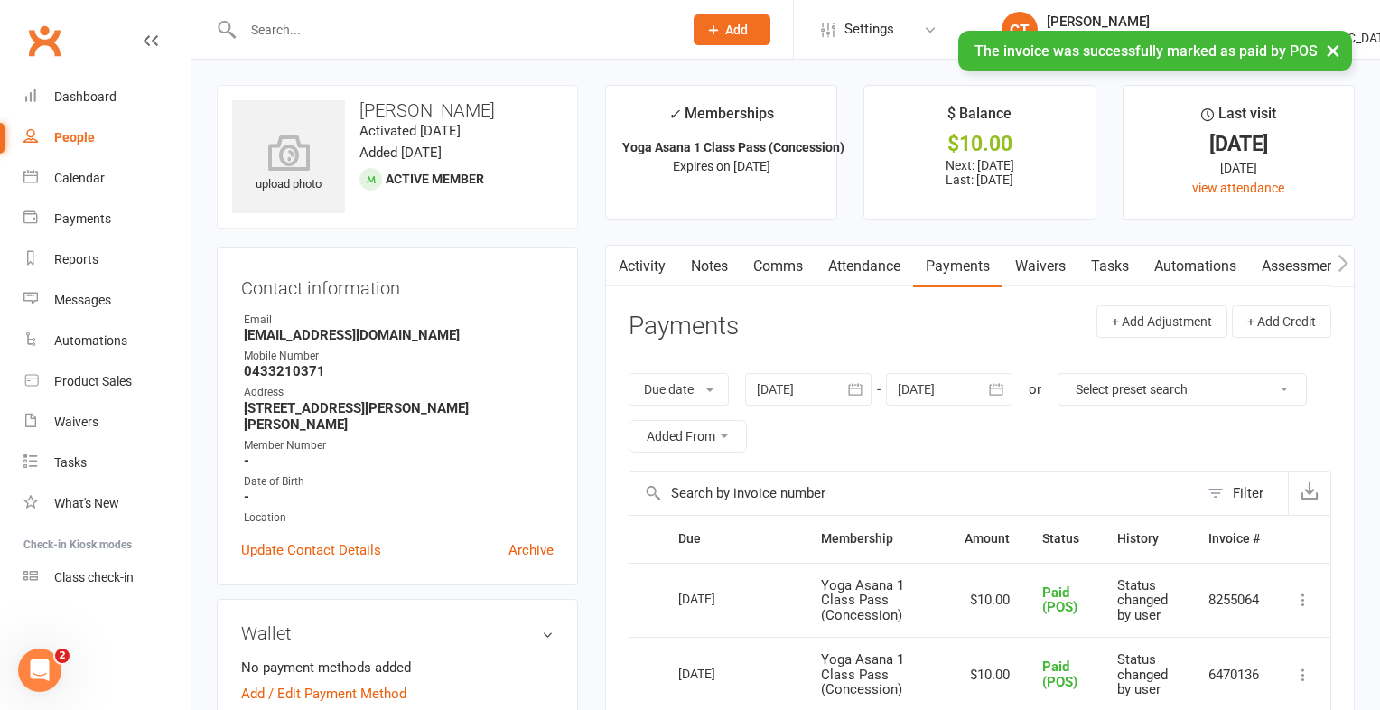
select select "100"
